Goal: Use online tool/utility: Use online tool/utility

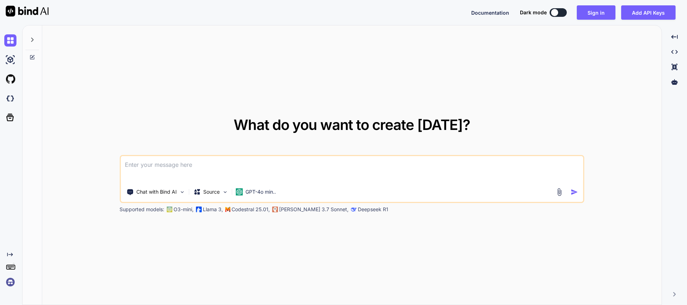
click at [155, 166] on textarea at bounding box center [352, 169] width 463 height 26
click at [600, 13] on button "Sign in" at bounding box center [596, 12] width 39 height 14
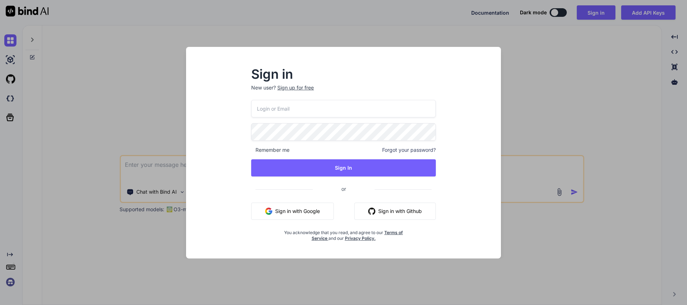
click at [291, 212] on button "Sign in with Google" at bounding box center [292, 211] width 83 height 17
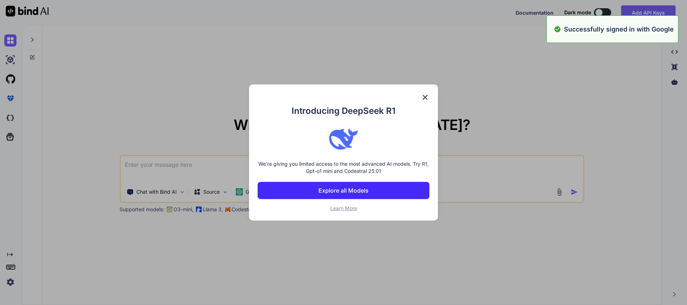
click at [152, 168] on div "Introducing DeepSeek R1 We're giving you limited access to the most advanced AI…" at bounding box center [343, 152] width 687 height 305
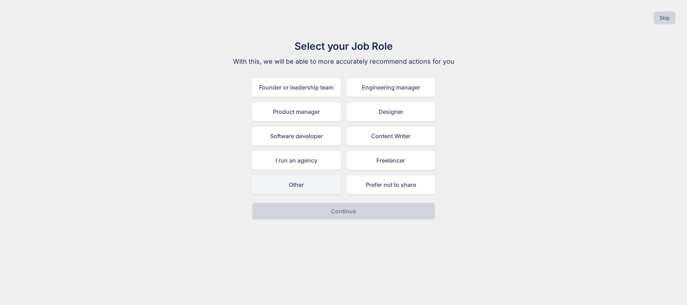
click at [301, 188] on div "Other" at bounding box center [296, 184] width 89 height 19
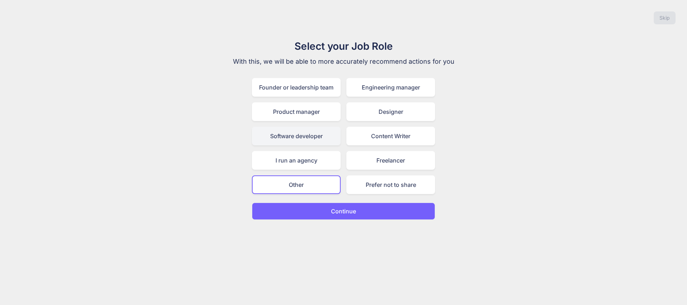
click at [286, 137] on div "Software developer" at bounding box center [296, 136] width 89 height 19
click at [351, 216] on button "Continue" at bounding box center [343, 211] width 183 height 17
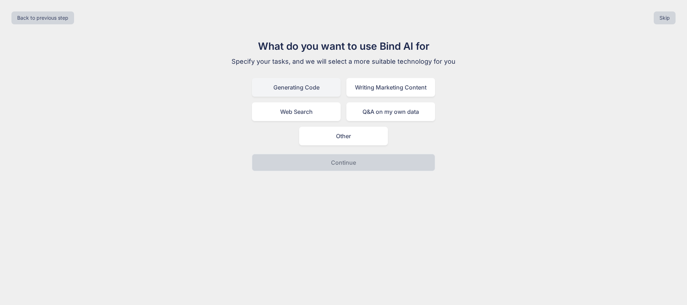
click at [295, 90] on div "Generating Code" at bounding box center [296, 87] width 89 height 19
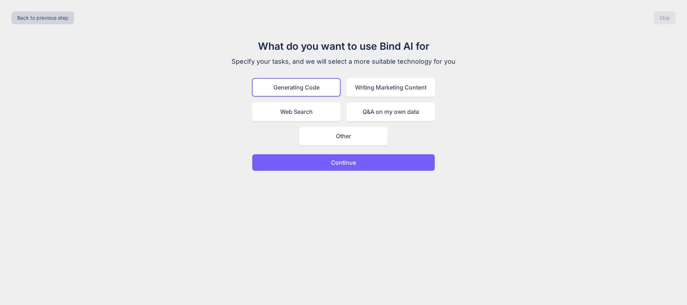
click at [345, 162] on p "Continue" at bounding box center [343, 162] width 25 height 9
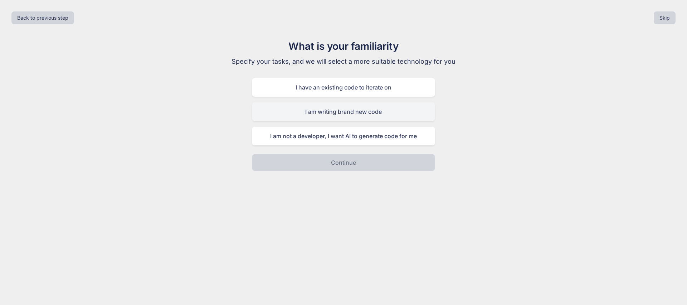
click at [330, 115] on div "I am writing brand new code" at bounding box center [343, 111] width 183 height 19
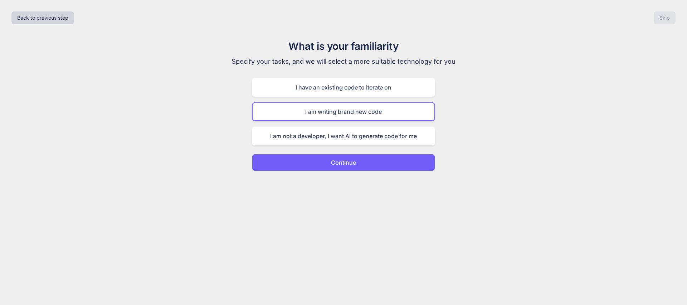
click at [337, 171] on button "Continue" at bounding box center [343, 162] width 183 height 17
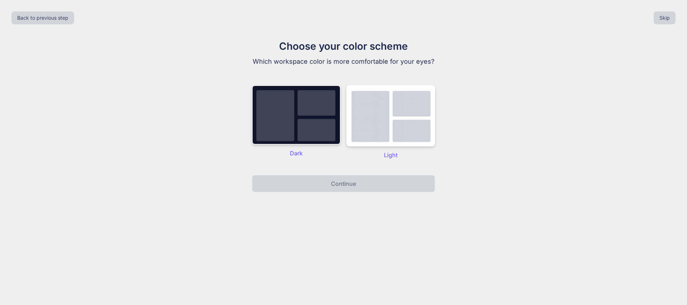
click at [293, 145] on img at bounding box center [296, 114] width 89 height 59
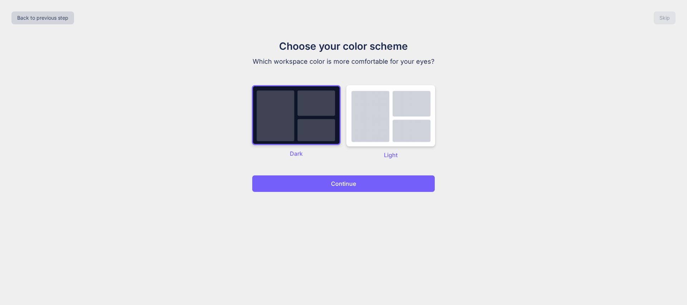
click at [350, 192] on button "Continue" at bounding box center [343, 183] width 183 height 17
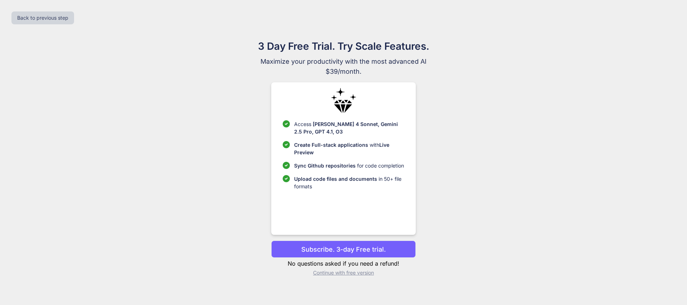
click at [346, 272] on p "Continue with free version" at bounding box center [343, 272] width 144 height 7
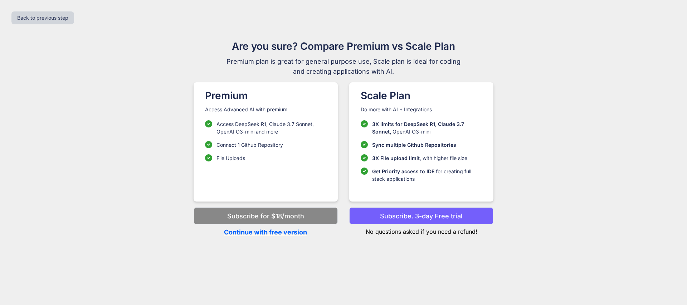
click at [429, 218] on p "Subscribe. 3-day Free trial" at bounding box center [421, 216] width 83 height 10
click at [271, 232] on p "Continue with free version" at bounding box center [266, 232] width 144 height 10
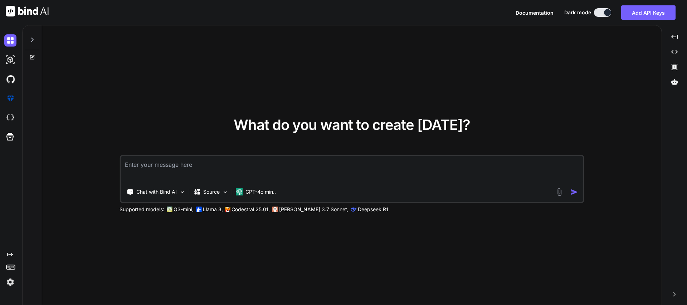
click at [158, 170] on textarea at bounding box center [352, 169] width 463 height 26
type textarea "If 20 people can complete a task [DATE], how many days will it take for 30 peop…"
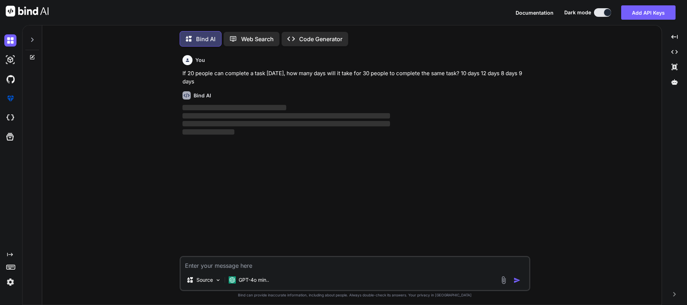
scroll to position [4, 0]
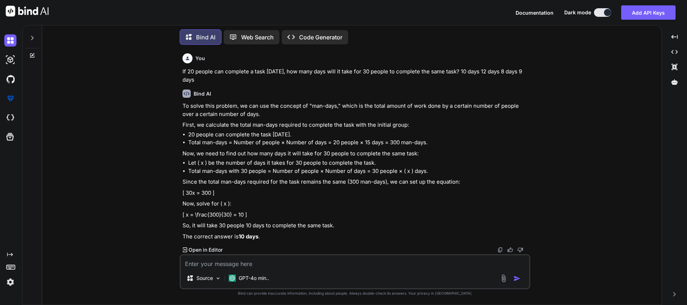
click at [218, 264] on textarea at bounding box center [355, 261] width 349 height 13
paste textarea "Statements: - All pens are pencils. - No pencil is a marker. Conclusions: Some …"
type textarea "Statements: - All pens are pencils. - No pencil is a marker. Conclusions: Some …"
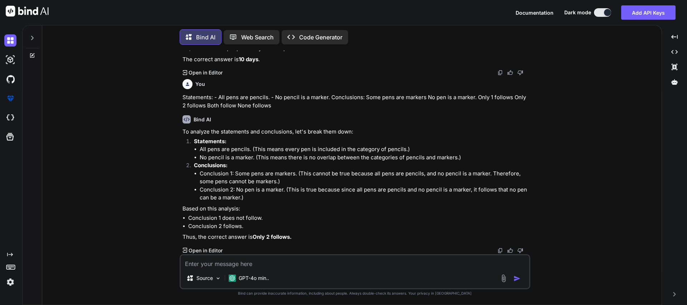
scroll to position [177, 0]
click at [209, 265] on textarea at bounding box center [355, 261] width 349 height 13
paste textarea "Which set of numbers is like the given set: (3, 5, 7)? (5, 7, 11) (4, 6, 8) (9,…"
type textarea "Which set of numbers is like the given set: (3, 5, 7)? (5, 7, 11) (4, 6, 8) (9,…"
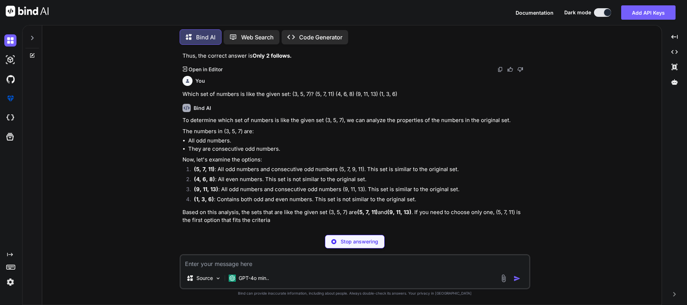
scroll to position [342, 0]
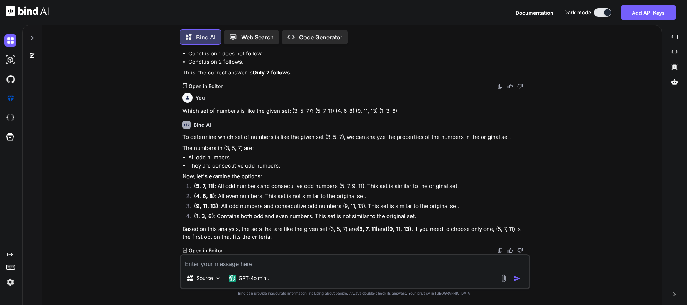
paste textarea "Find the odd one out: 2, 3, 5, 7 11, 13, 17, 19 21, 23, 29, 31 37, 41, 43, 47"
type textarea "Find the odd one out: 2, 3, 5, 7 11, 13, 17, 19 21, 23, 29, 31 37, 41, 43, 47"
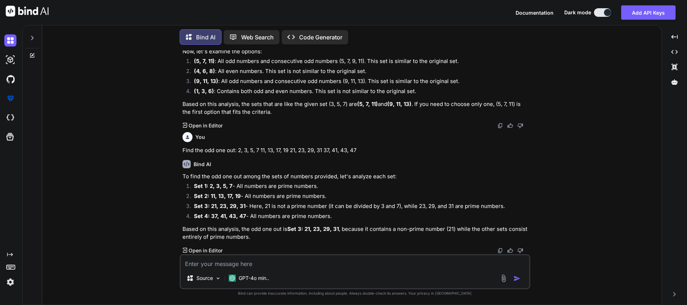
scroll to position [467, 0]
paste textarea "Which number replaces the question mark? 5, 12, 23, 38,? 49 57 56 59"
type textarea "Which number replaces the question mark? 5, 12, 23, 38,? 49 57 56 59"
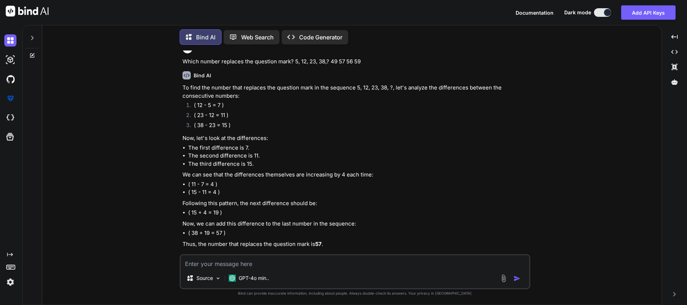
scroll to position [687, 0]
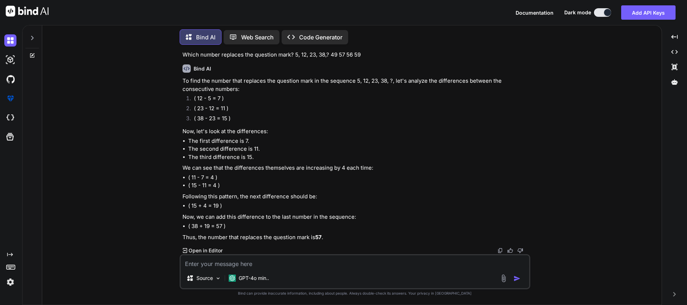
paste textarea "If a cube is painted on all its faces and then cut into 64 smaller cubes, how m…"
type textarea "If a cube is painted on all its faces and then cut into 64 smaller cubes, how m…"
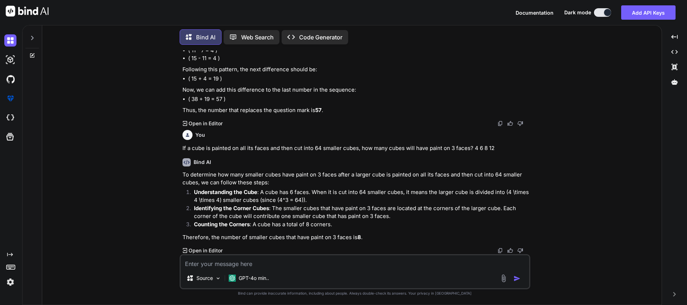
scroll to position [814, 0]
paste textarea "Find the odd one out: 121 144 169 180"
type textarea "Find the odd one out: 121 144 169 180"
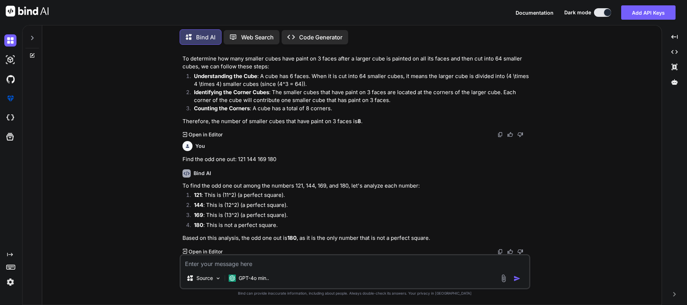
scroll to position [931, 0]
paste textarea "A block with dimensions 3 × 2 × 1 cm is painted on all sides. If it is divided …"
type textarea "A block with dimensions 3 × 2 × 1 cm is painted on all sides. If it is divided …"
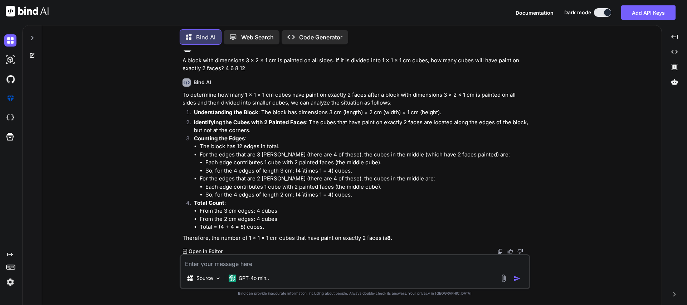
scroll to position [1147, 0]
paste textarea "In a sequence of letters, identify the next one: A, C, F, J, ? M N O P"
type textarea "In a sequence of letters, identify the next one: A, C, F, J, ? M N O P"
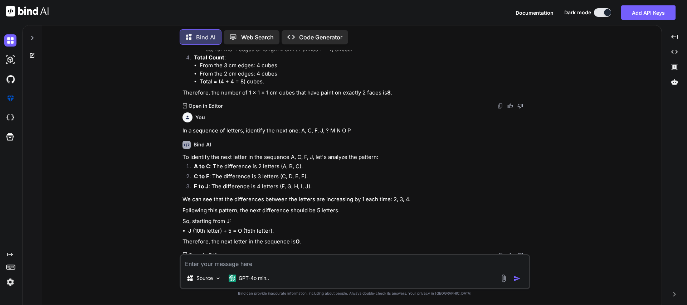
scroll to position [1296, 0]
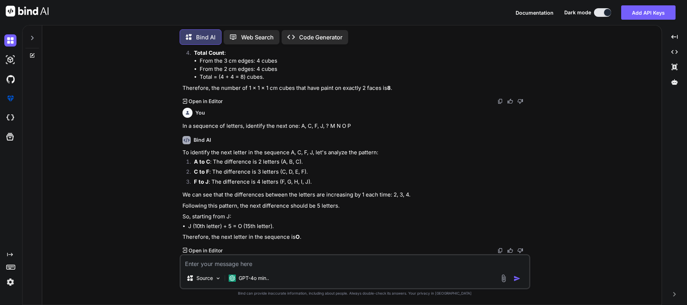
paste textarea "A dice is rolled. If the top face is 3, the front face is 5, and the bottom fac…"
type textarea "A dice is rolled. If the top face is 3, the front face is 5, and the bottom fac…"
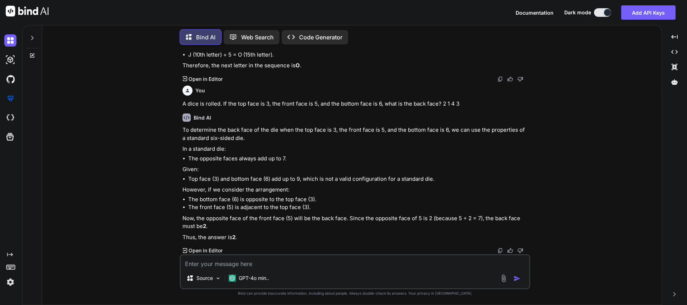
scroll to position [1468, 0]
paste textarea "Complete the series: AZ, BY, CX, DW, ? EV EX EY FW"
type textarea "Complete the series: AZ, BY, CX, DW, ? EV EX EY FW"
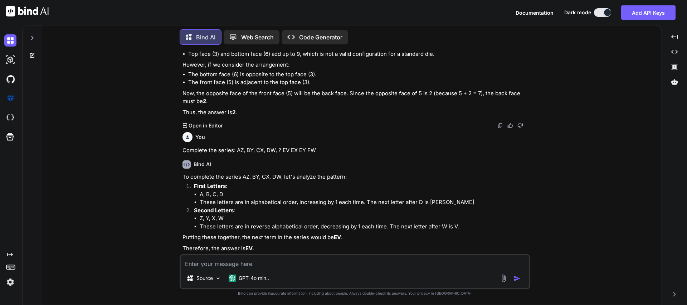
scroll to position [1604, 0]
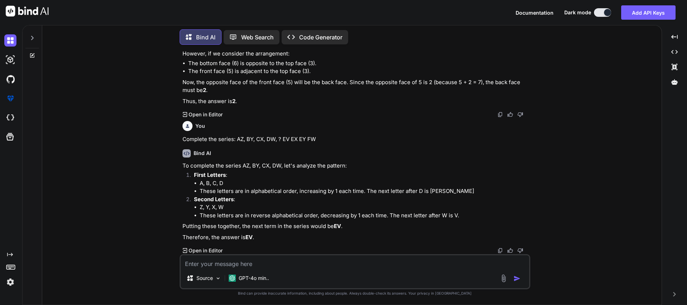
paste textarea "Which word will appear last in the dictionary? Zebra Zenith Zeal Zest"
type textarea "Which word will appear last in the dictionary? Zebra Zenith Zeal Zest"
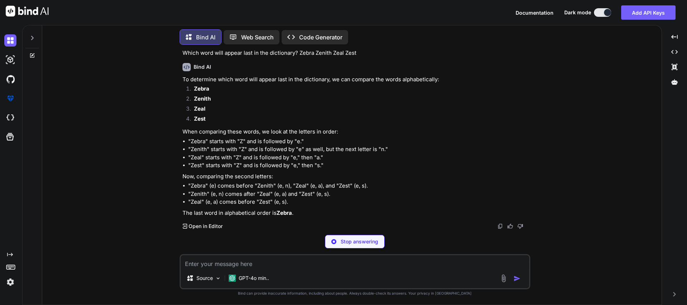
scroll to position [1802, 0]
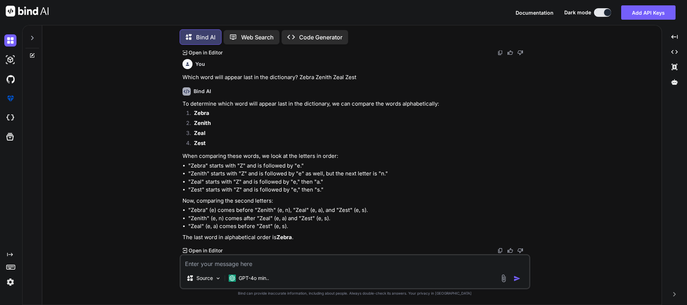
click at [210, 260] on textarea at bounding box center [355, 261] width 349 height 13
paste textarea "If M stands for –, N stands for +, P stands for ÷, and Q stands for ×, what is …"
type textarea "If M stands for –, N stands for +, P stands for ÷, and Q stands for ×, what is …"
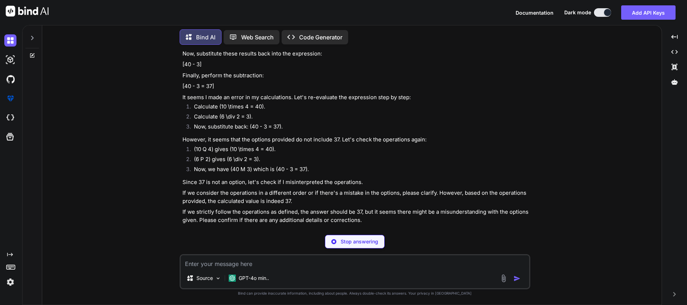
scroll to position [2144, 0]
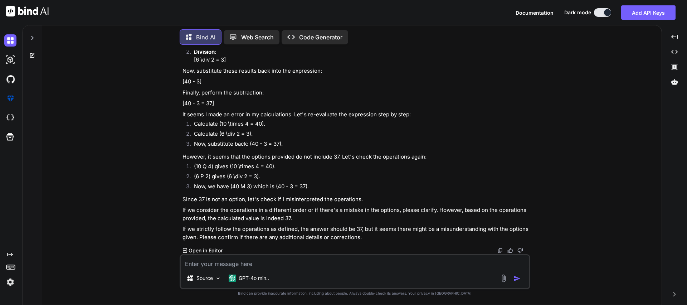
click at [202, 264] on textarea at bounding box center [355, 261] width 349 height 13
paste textarea "If M stands for –, N stands for +, P stands for ÷, and Q stands for ×, what is …"
type textarea "If M stands for –, N stands for +, P stands for ÷, and Q stands for ×, what is …"
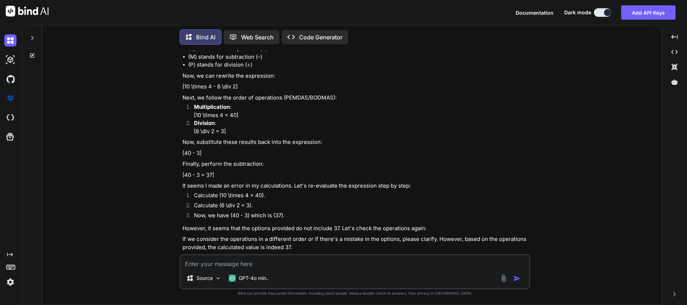
scroll to position [2435, 0]
